Goal: Information Seeking & Learning: Learn about a topic

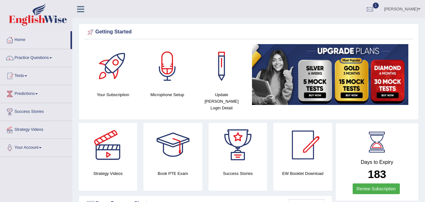
click at [21, 76] on link "Tests" at bounding box center [36, 75] width 72 height 16
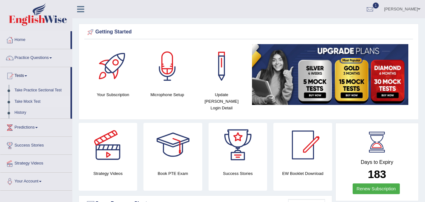
click at [29, 98] on link "Take Mock Test" at bounding box center [41, 101] width 59 height 11
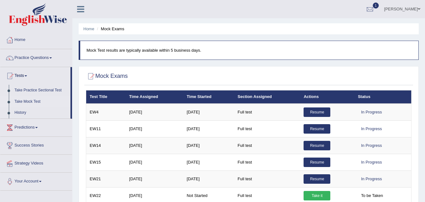
scroll to position [0, 0]
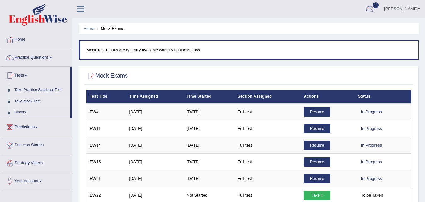
click at [375, 7] on div at bounding box center [369, 8] width 9 height 9
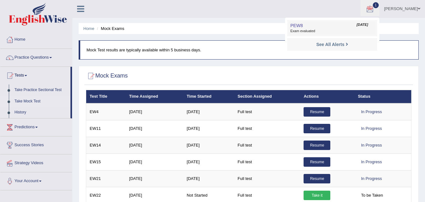
click at [367, 26] on link "PEW8 Aug 13, 2025 Exam evaluated" at bounding box center [332, 27] width 87 height 13
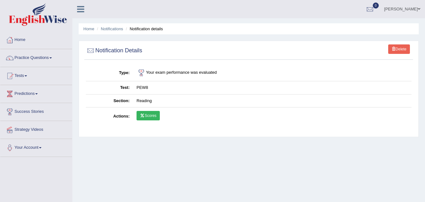
click at [152, 115] on link "Scores" at bounding box center [147, 115] width 23 height 9
click at [45, 58] on link "Practice Questions" at bounding box center [36, 57] width 72 height 16
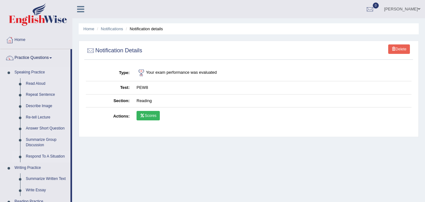
click at [41, 157] on link "Respond To A Situation" at bounding box center [46, 156] width 47 height 11
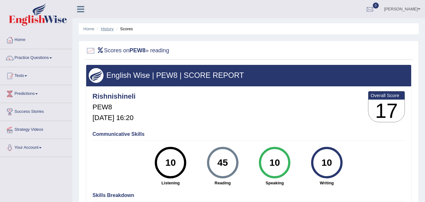
click at [105, 30] on link "History" at bounding box center [107, 28] width 13 height 5
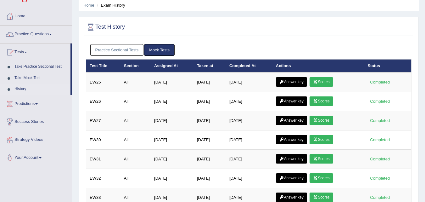
click at [107, 50] on link "Practice Sectional Tests" at bounding box center [116, 50] width 53 height 12
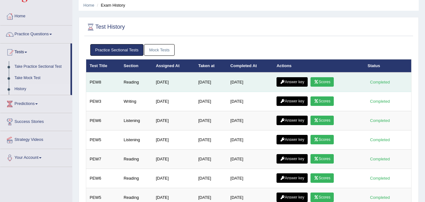
click at [294, 79] on link "Answer key" at bounding box center [291, 81] width 31 height 9
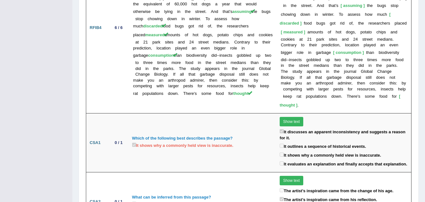
scroll to position [1445, 0]
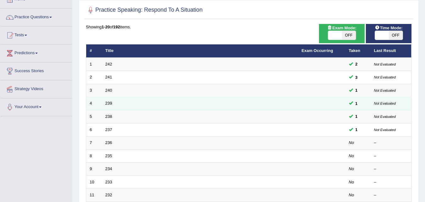
scroll to position [41, 0]
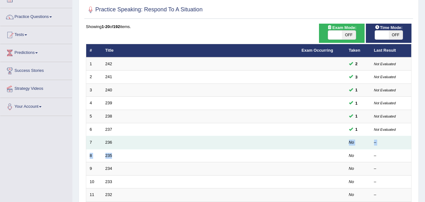
drag, startPoint x: 285, startPoint y: 149, endPoint x: 296, endPoint y: 141, distance: 13.7
click at [296, 141] on tbody "1 242 2 Not Evaluated 2 241 3 Not Evaluated 3 240 1 Not Evaluated 4 239 1 Not E…" at bounding box center [248, 188] width 325 height 262
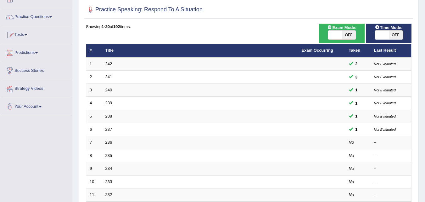
click at [276, 23] on div "Practice Speaking: Respond To A Situation Time Mode: ON OFF Exam Mode: ON OFF S…" at bounding box center [249, 177] width 340 height 355
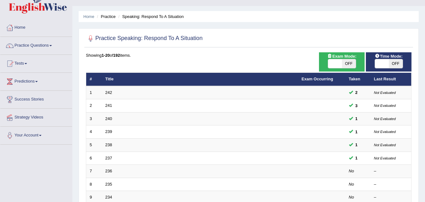
scroll to position [12, 0]
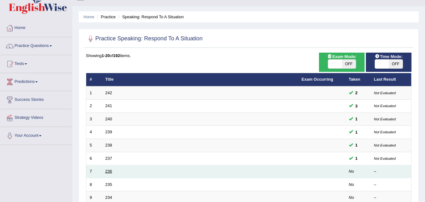
click at [109, 170] on link "236" at bounding box center [108, 171] width 7 height 5
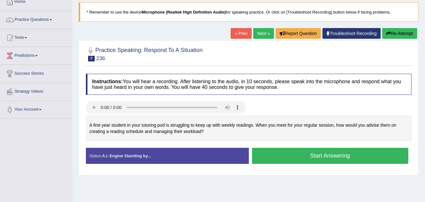
scroll to position [40, 0]
